Goal: Contribute content: Add original content to the website for others to see

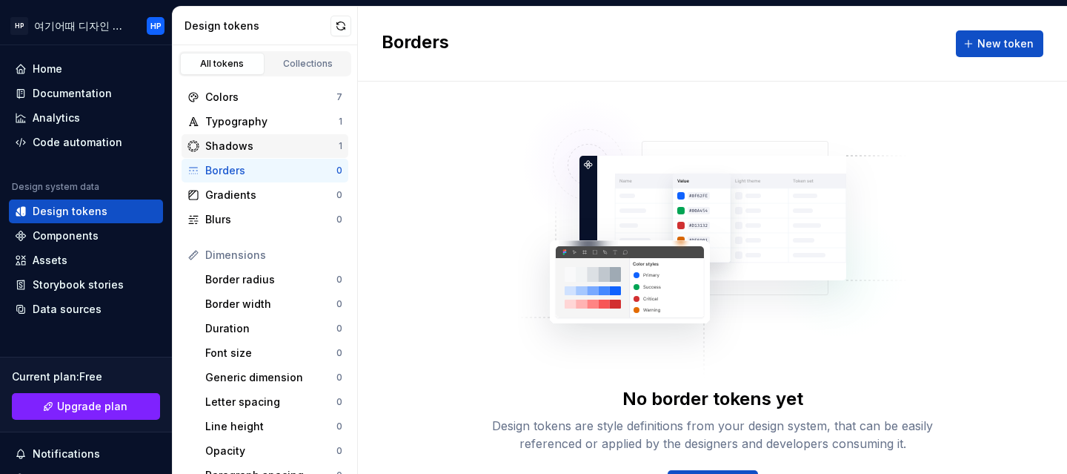
scroll to position [56, 0]
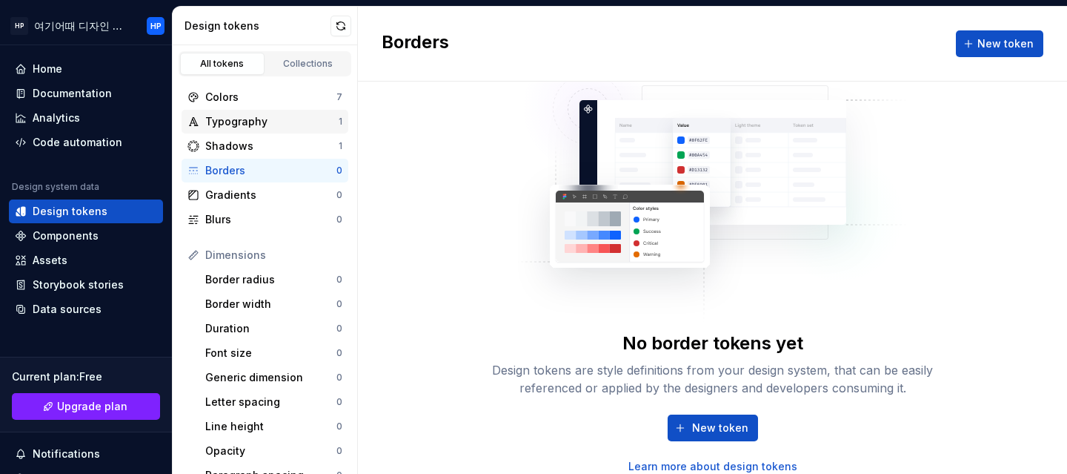
click at [280, 125] on div "Typography" at bounding box center [271, 121] width 133 height 15
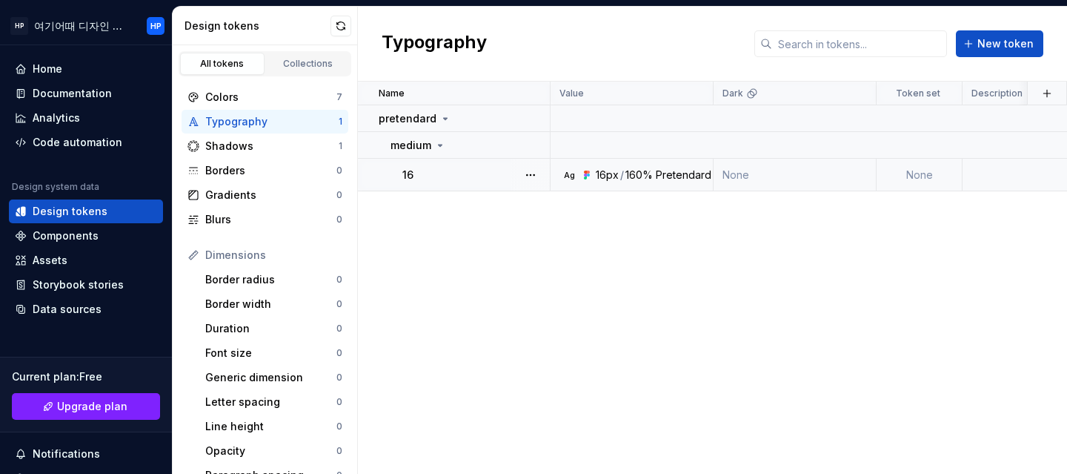
click at [602, 173] on div "16px" at bounding box center [607, 174] width 23 height 15
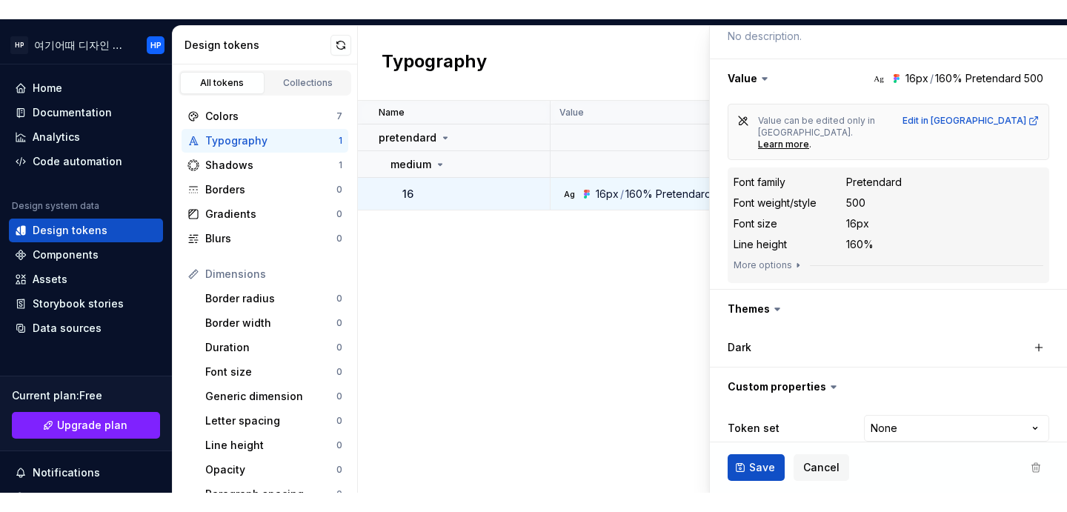
scroll to position [221, 0]
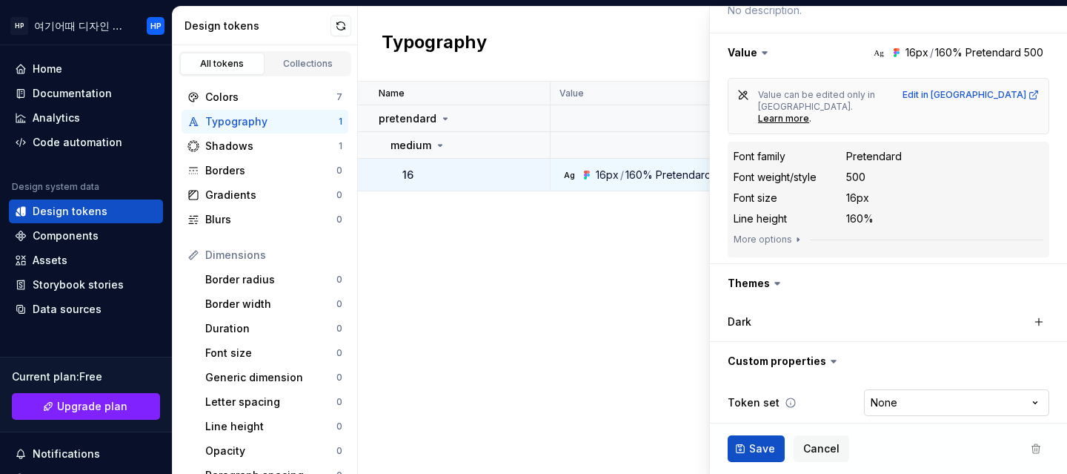
click at [975, 384] on html "HP 여기어때 디자인 시스템 HP Home Documentation Analytics Code automation Design system d…" at bounding box center [533, 237] width 1067 height 474
click at [608, 358] on html "HP 여기어때 디자인 시스템 HP Home Documentation Analytics Code automation Design system d…" at bounding box center [533, 237] width 1067 height 474
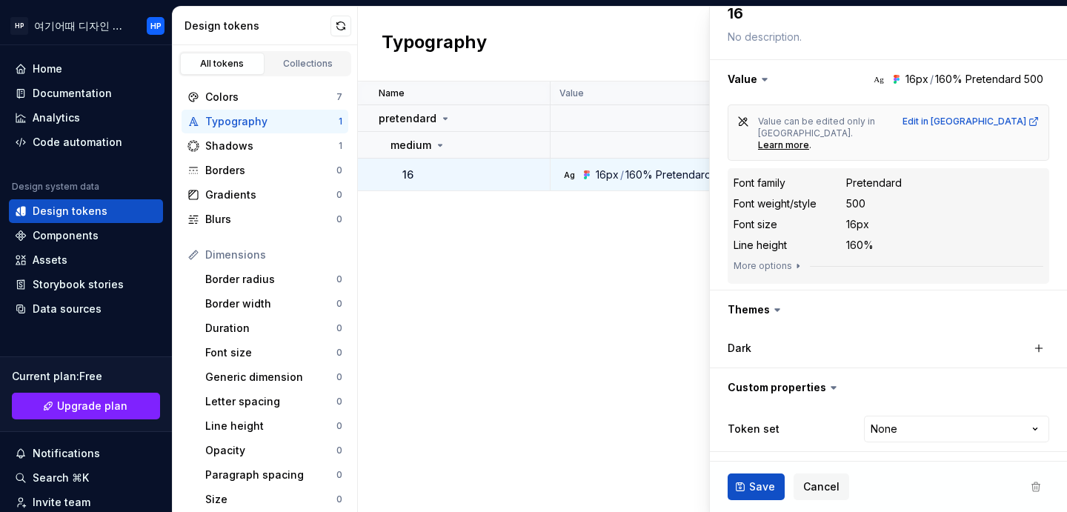
scroll to position [182, 0]
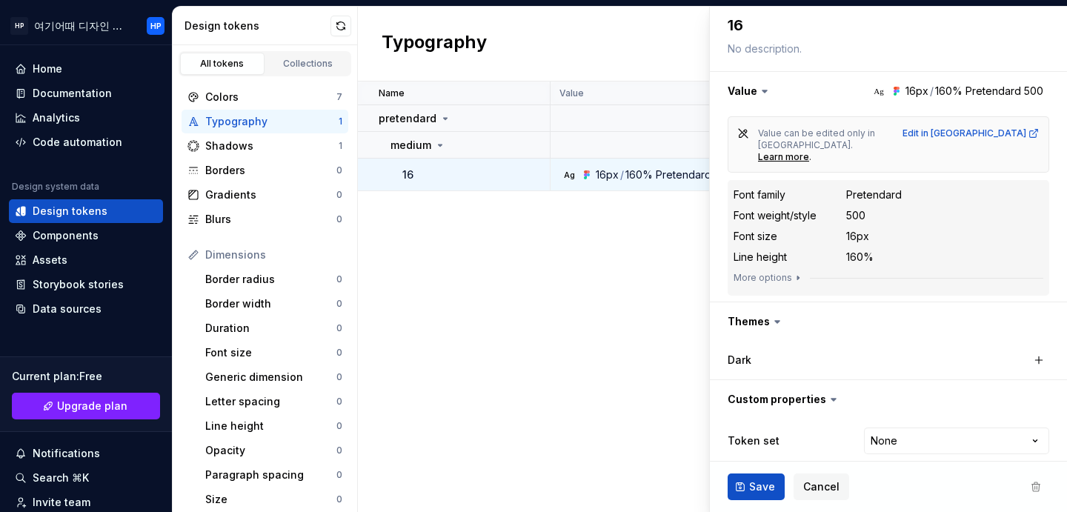
click at [565, 288] on div "Name Value Dark Token set Description Last updated pretendard medium 16 Ag 16px…" at bounding box center [712, 297] width 709 height 431
click at [644, 236] on div "Name Value Dark Token set Description Last updated pretendard medium 16 Ag 16px…" at bounding box center [712, 297] width 709 height 431
click at [234, 167] on div "Borders" at bounding box center [270, 170] width 131 height 15
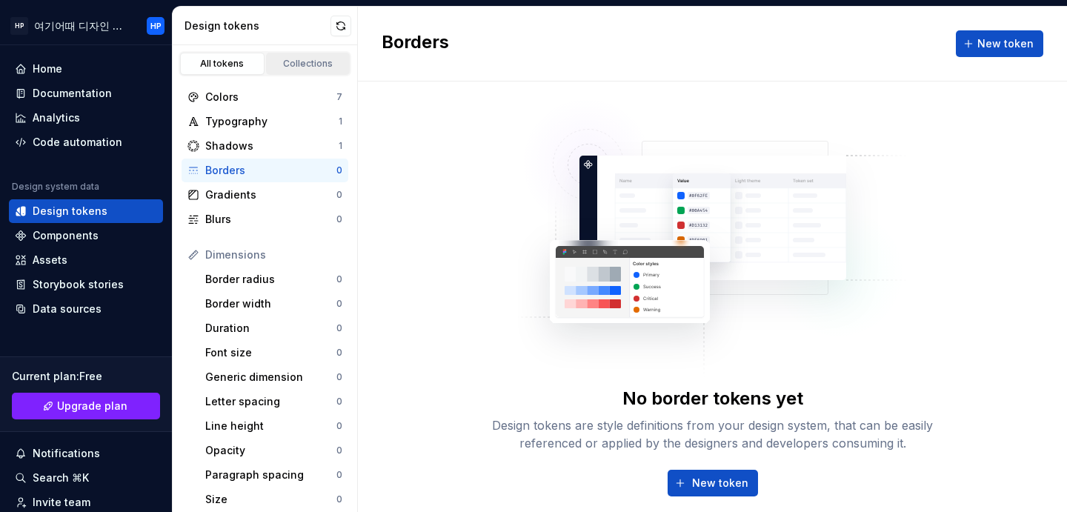
click at [296, 59] on div "Collections" at bounding box center [308, 64] width 74 height 12
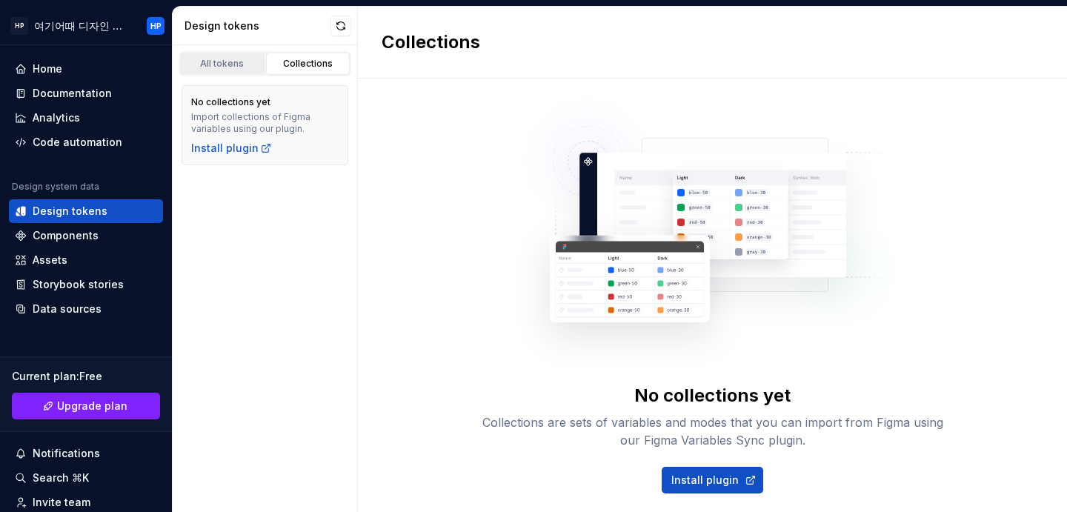
click at [237, 60] on div "All tokens" at bounding box center [222, 64] width 74 height 12
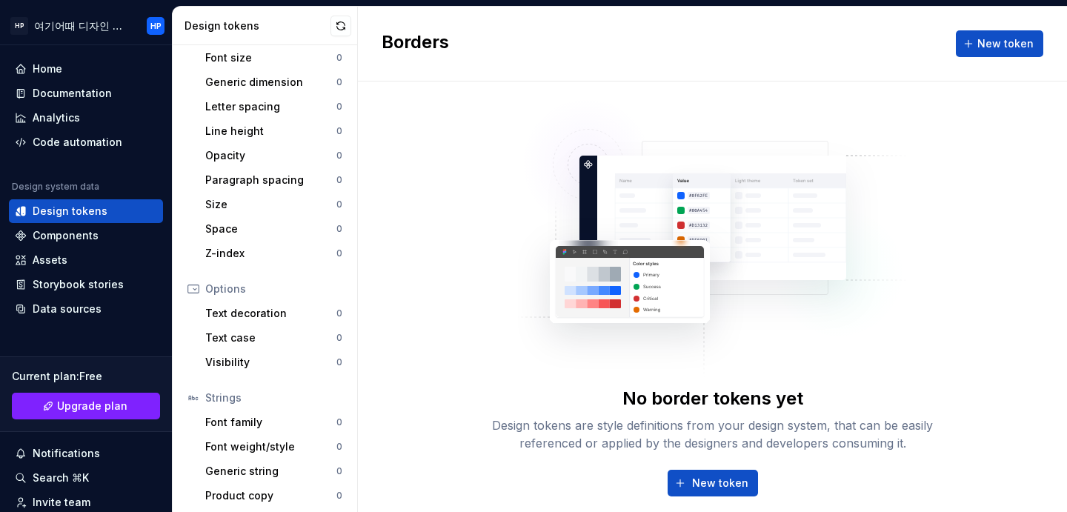
scroll to position [299, 0]
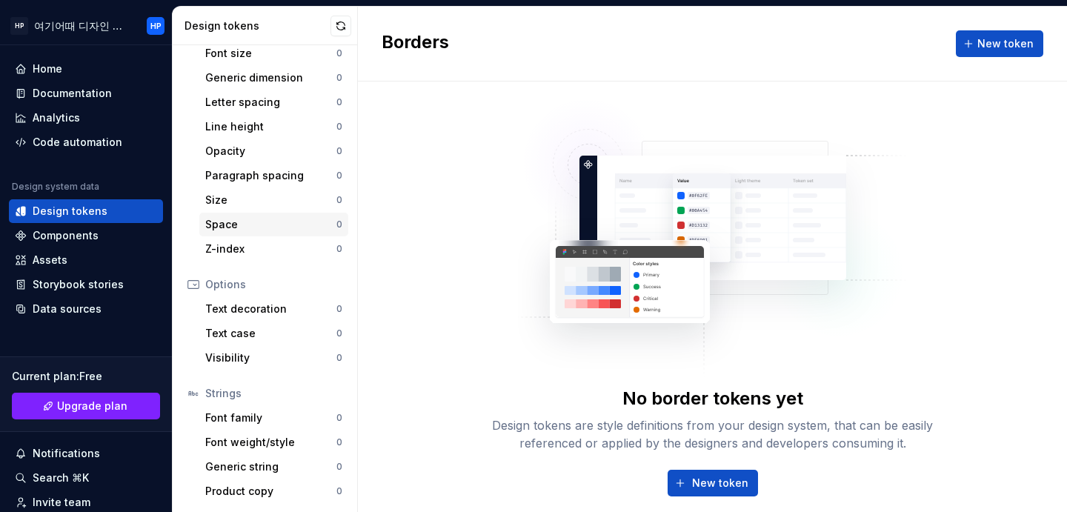
click at [276, 228] on div "Space" at bounding box center [270, 224] width 131 height 15
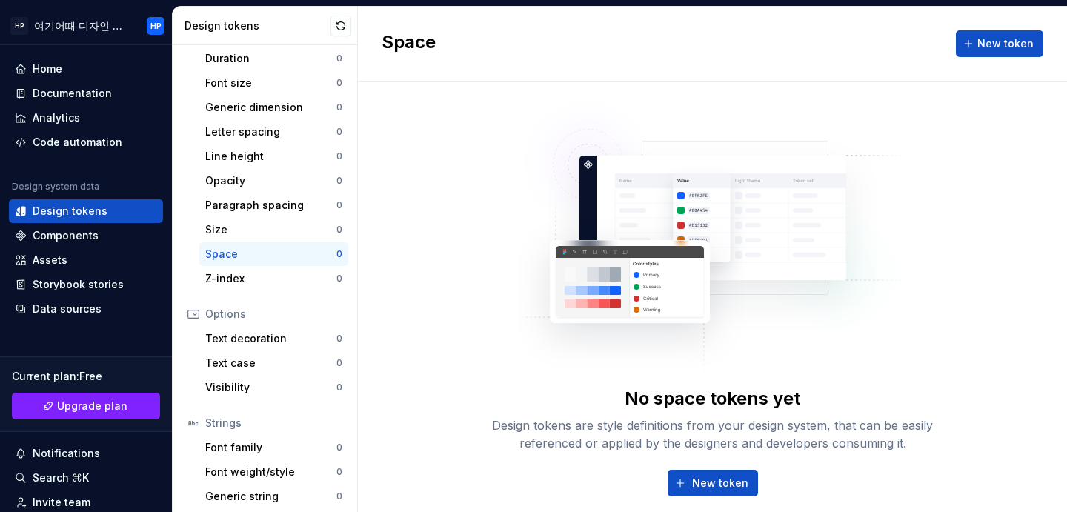
scroll to position [165, 0]
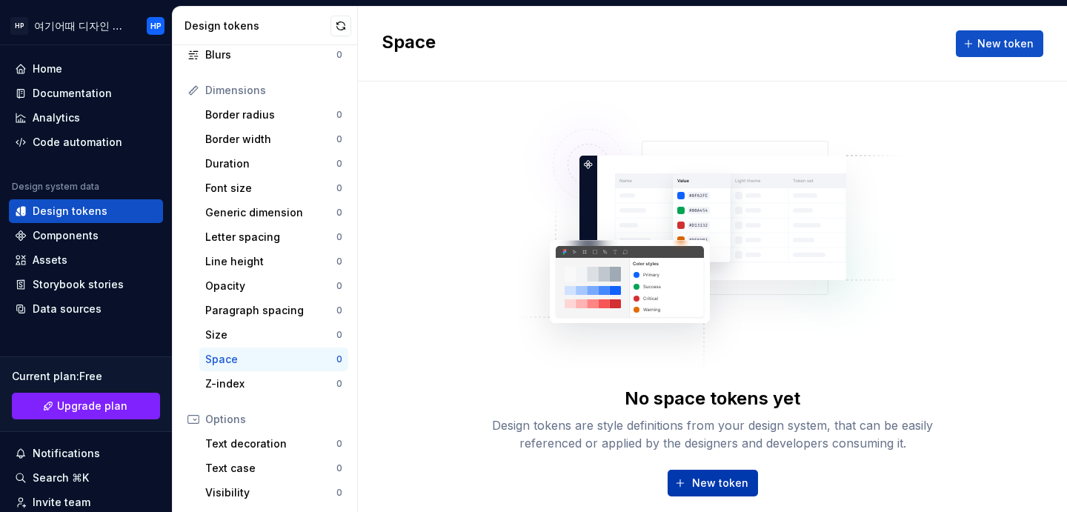
click at [733, 473] on span "New token" at bounding box center [720, 483] width 56 height 15
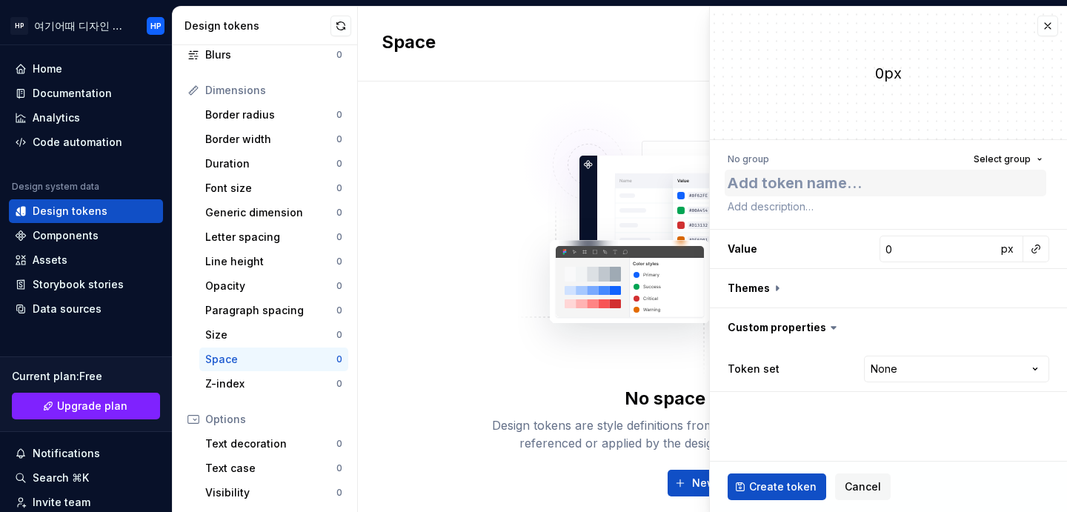
click at [909, 175] on textarea at bounding box center [886, 183] width 322 height 27
type textarea "*"
click at [944, 240] on input "0" at bounding box center [938, 249] width 117 height 27
click at [917, 373] on html "HP 여기어때 디자인 시스템 HP Home Documentation Analytics Code automation Design system d…" at bounding box center [533, 256] width 1067 height 512
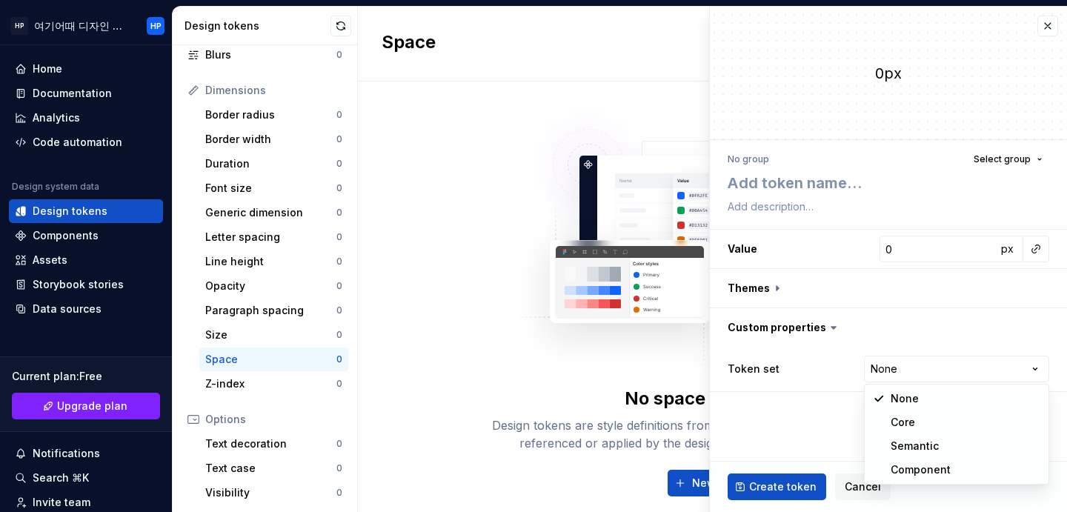
select select "**********"
click at [909, 287] on button "button" at bounding box center [888, 288] width 357 height 39
type textarea "*"
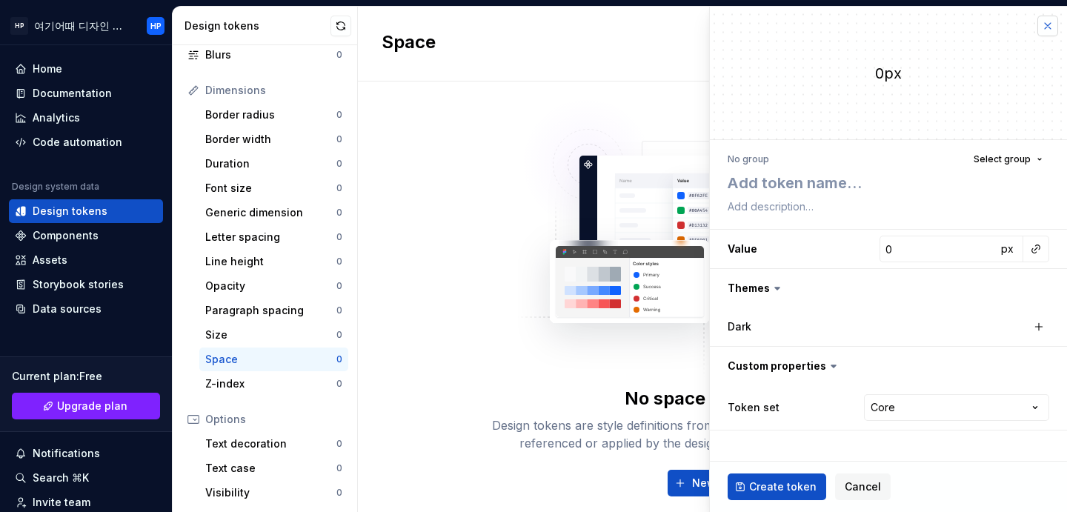
click at [1049, 33] on button "button" at bounding box center [1047, 26] width 21 height 21
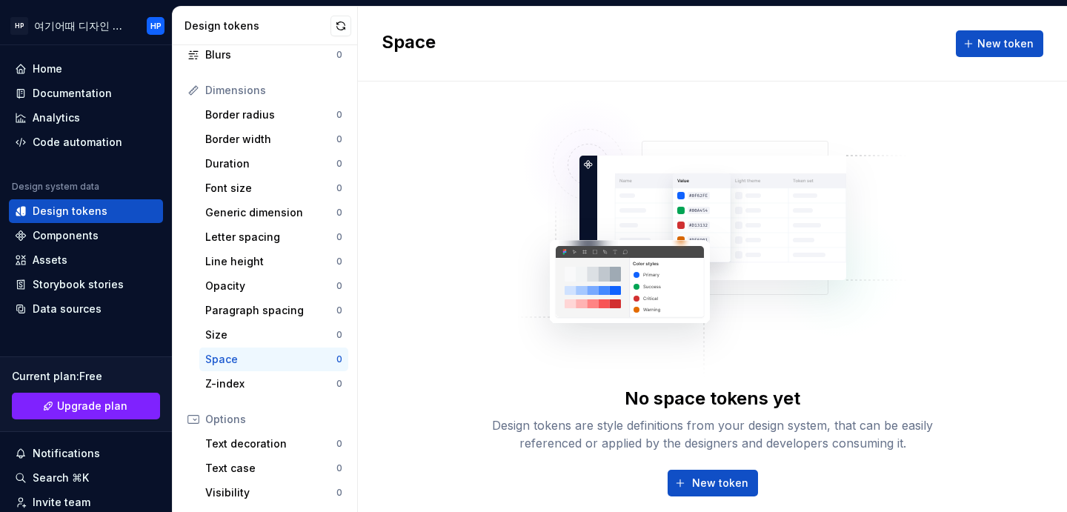
click at [1044, 30] on div "Space New token" at bounding box center [712, 44] width 709 height 75
